Goal: Transaction & Acquisition: Download file/media

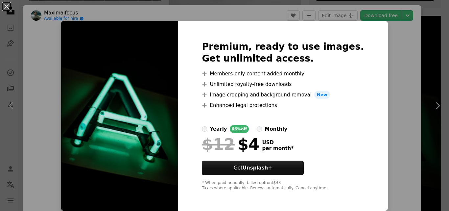
scroll to position [0, 0]
drag, startPoint x: 346, startPoint y: 76, endPoint x: 354, endPoint y: 76, distance: 8.2
click at [346, 76] on div "Premium, ready to use images. Get unlimited access. A plus sign Members-only co…" at bounding box center [282, 115] width 209 height 189
click at [365, 77] on div "Premium, ready to use images. Get unlimited access. A plus sign Members-only co…" at bounding box center [282, 115] width 209 height 189
click at [374, 78] on div "An X shape Premium, ready to use images. Get unlimited access. A plus sign Memb…" at bounding box center [224, 105] width 449 height 211
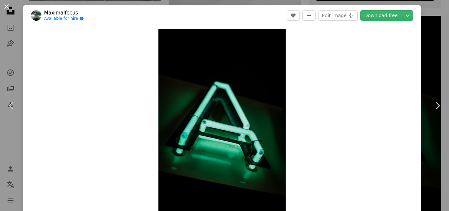
scroll to position [99, 0]
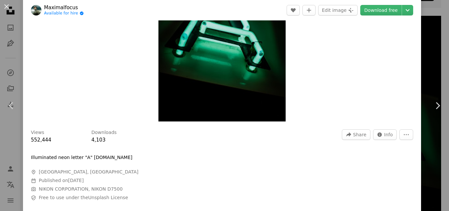
click at [402, 129] on div "Views 552,444 Downloads 4,103 A forward-right arrow Share Info icon Info More A…" at bounding box center [222, 179] width 398 height 108
click at [403, 136] on icon "More Actions" at bounding box center [406, 135] width 6 height 6
click at [403, 133] on icon "More Actions" at bounding box center [406, 135] width 6 height 6
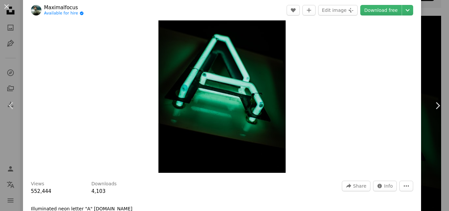
scroll to position [0, 0]
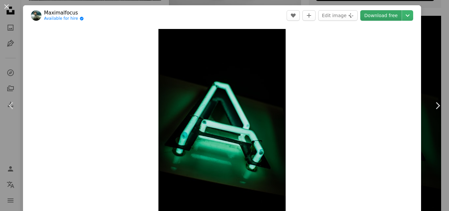
click at [366, 14] on link "Download free" at bounding box center [380, 15] width 41 height 11
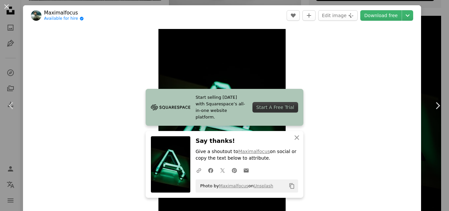
click at [313, 58] on div "Zoom in" at bounding box center [222, 125] width 398 height 198
click at [286, 107] on div "Start A Free Trial" at bounding box center [276, 107] width 46 height 11
click at [335, 57] on div "Zoom in" at bounding box center [222, 125] width 398 height 198
click at [295, 135] on icon "An X shape" at bounding box center [297, 137] width 8 height 8
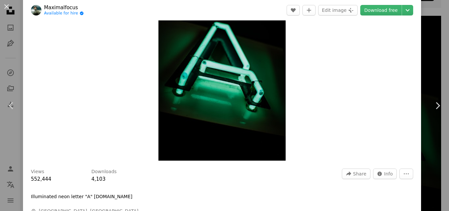
scroll to position [132, 0]
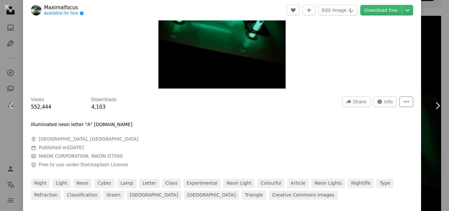
click at [399, 99] on button "More Actions" at bounding box center [406, 101] width 14 height 11
click at [399, 98] on button "More Actions" at bounding box center [406, 101] width 14 height 11
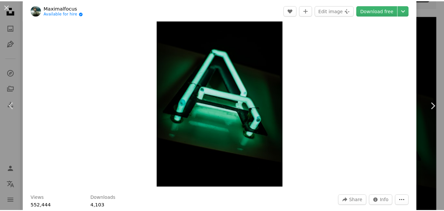
scroll to position [0, 0]
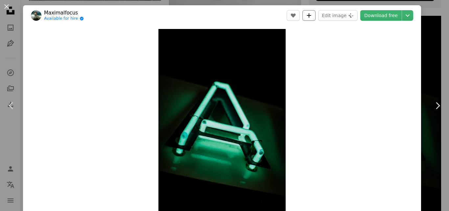
click at [307, 14] on icon "A plus sign" at bounding box center [308, 15] width 5 height 5
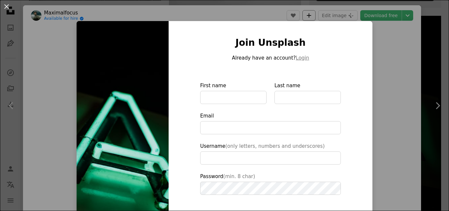
click at [307, 14] on div "An X shape Join Unsplash Already have an account? Login First name Last name Em…" at bounding box center [224, 105] width 449 height 211
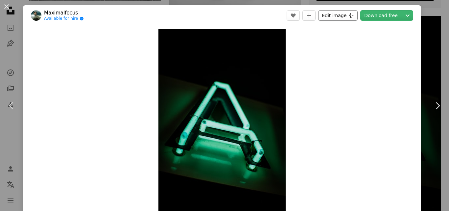
click at [344, 18] on button "Edit image Plus sign for Unsplash+" at bounding box center [337, 15] width 39 height 11
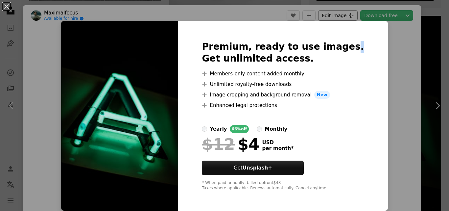
click at [344, 18] on div "An X shape Premium, ready to use images. Get unlimited access. A plus sign Memb…" at bounding box center [224, 105] width 449 height 211
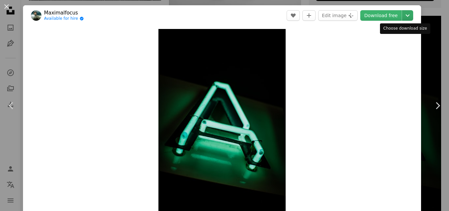
click at [402, 14] on icon "Chevron down" at bounding box center [407, 16] width 11 height 8
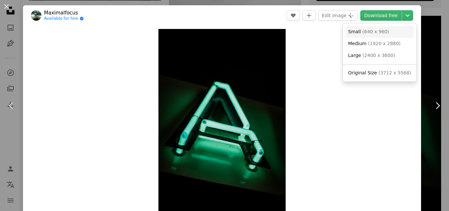
click at [377, 33] on span "( 640 x 960 )" at bounding box center [375, 31] width 27 height 5
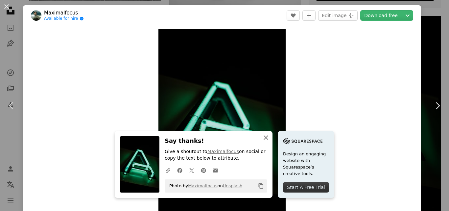
click at [266, 133] on button "An X shape Close" at bounding box center [265, 137] width 13 height 13
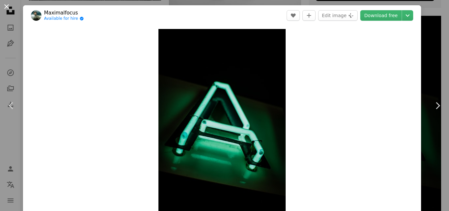
click at [3, 4] on button "An X shape" at bounding box center [7, 7] width 8 height 8
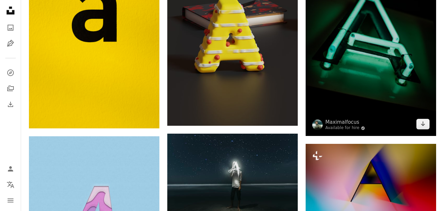
scroll to position [395, 0]
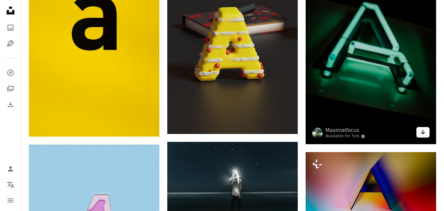
click at [423, 132] on icon "Download" at bounding box center [423, 132] width 4 height 5
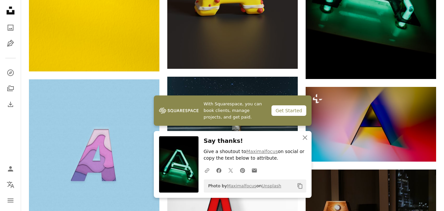
scroll to position [493, 0]
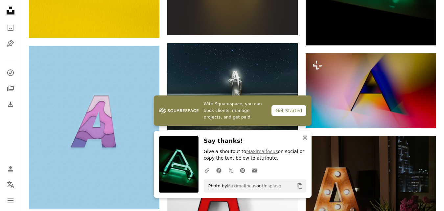
click at [304, 134] on icon "An X shape" at bounding box center [305, 137] width 8 height 8
